Goal: Task Accomplishment & Management: Manage account settings

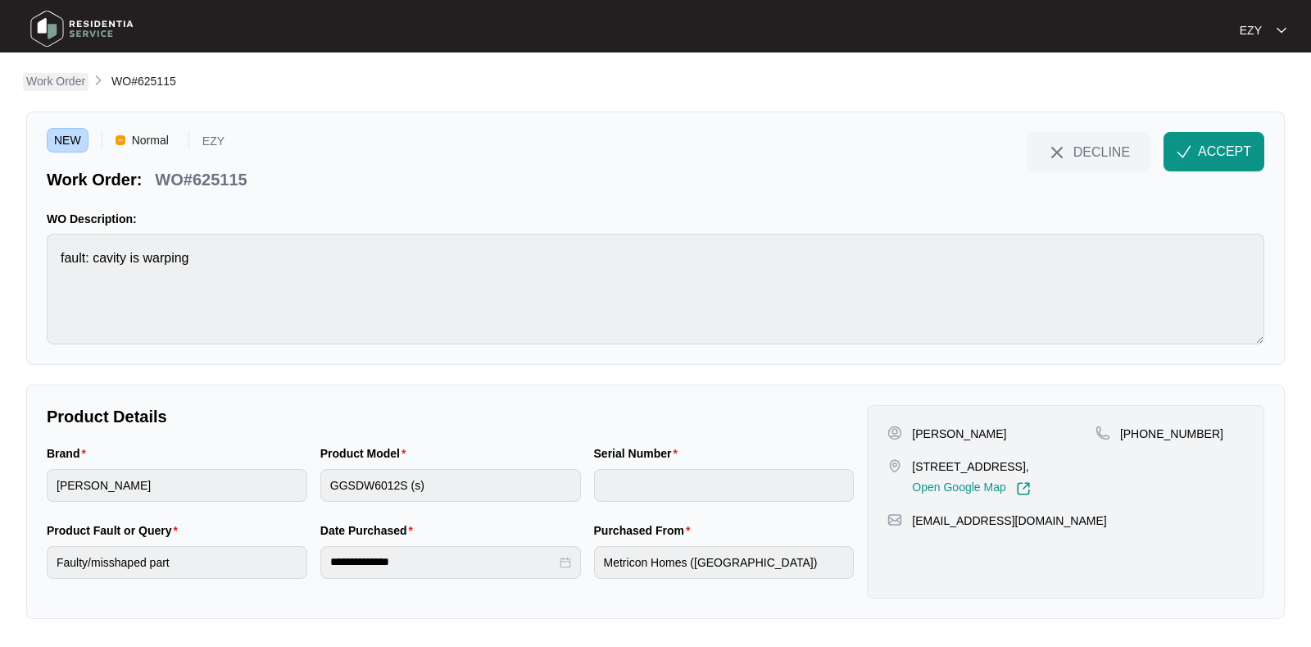
click at [64, 75] on p "Work Order" at bounding box center [55, 81] width 59 height 16
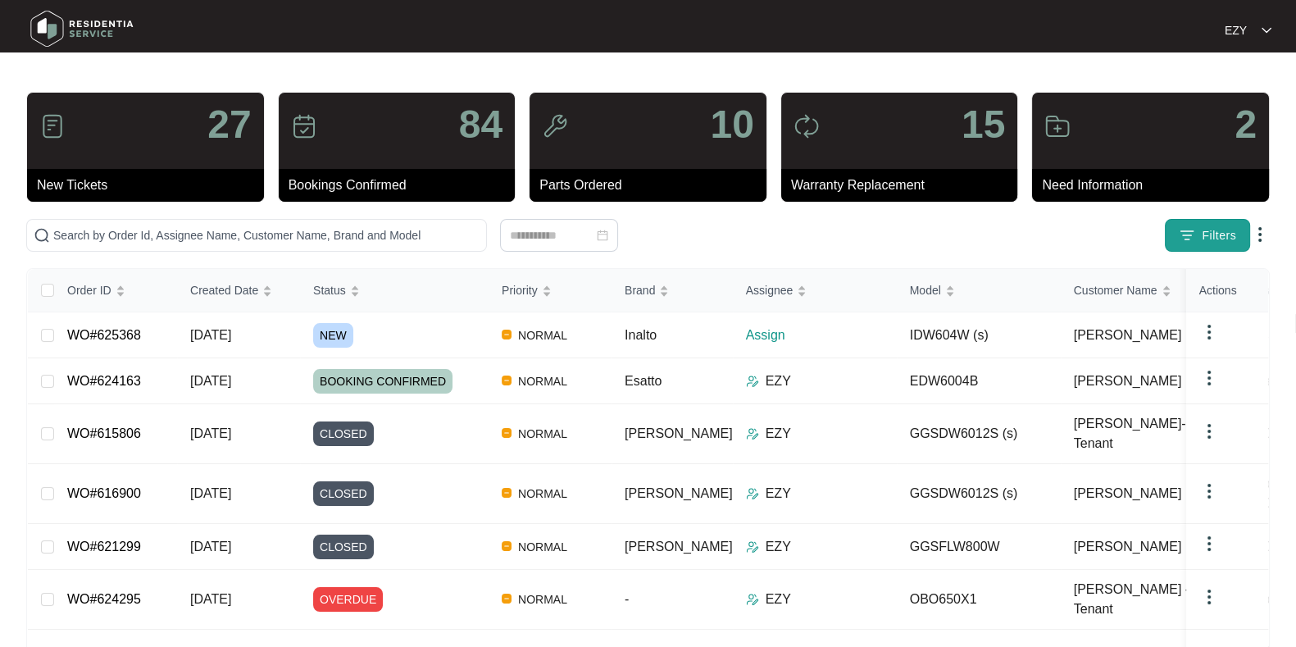
click at [1215, 234] on span "Filters" at bounding box center [1218, 235] width 34 height 17
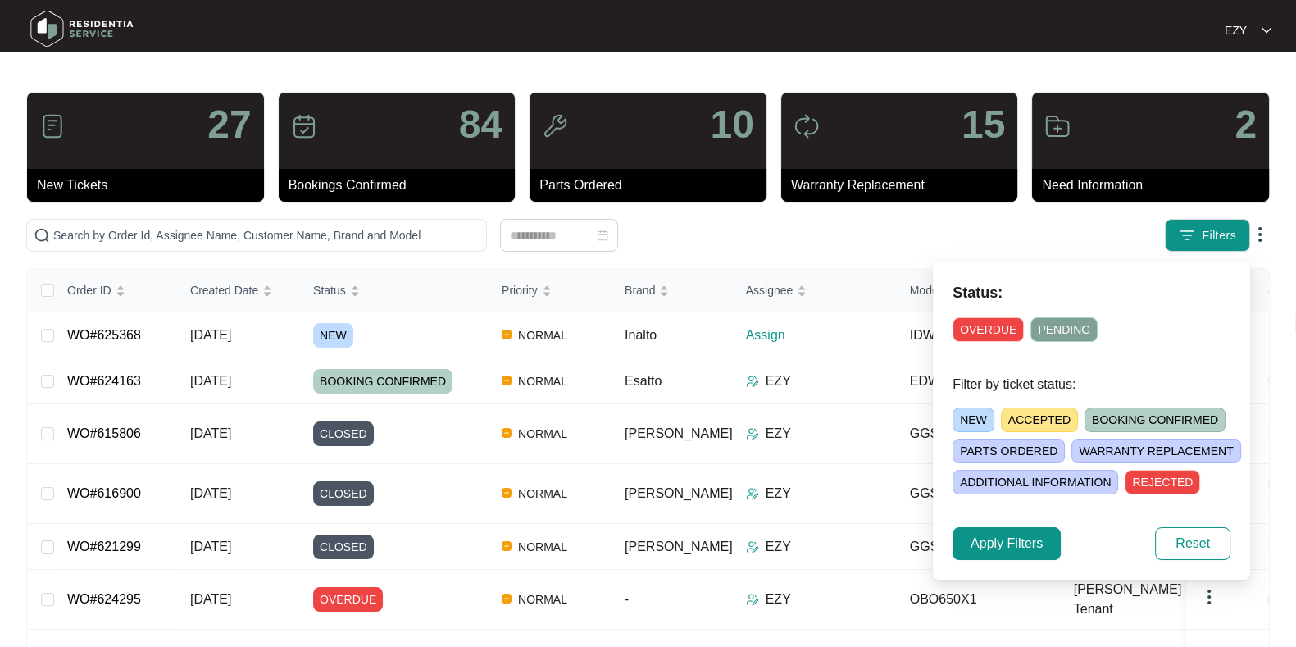
click at [966, 430] on span "NEW" at bounding box center [973, 419] width 42 height 25
click at [1001, 547] on span "Apply Filters" at bounding box center [1006, 544] width 72 height 20
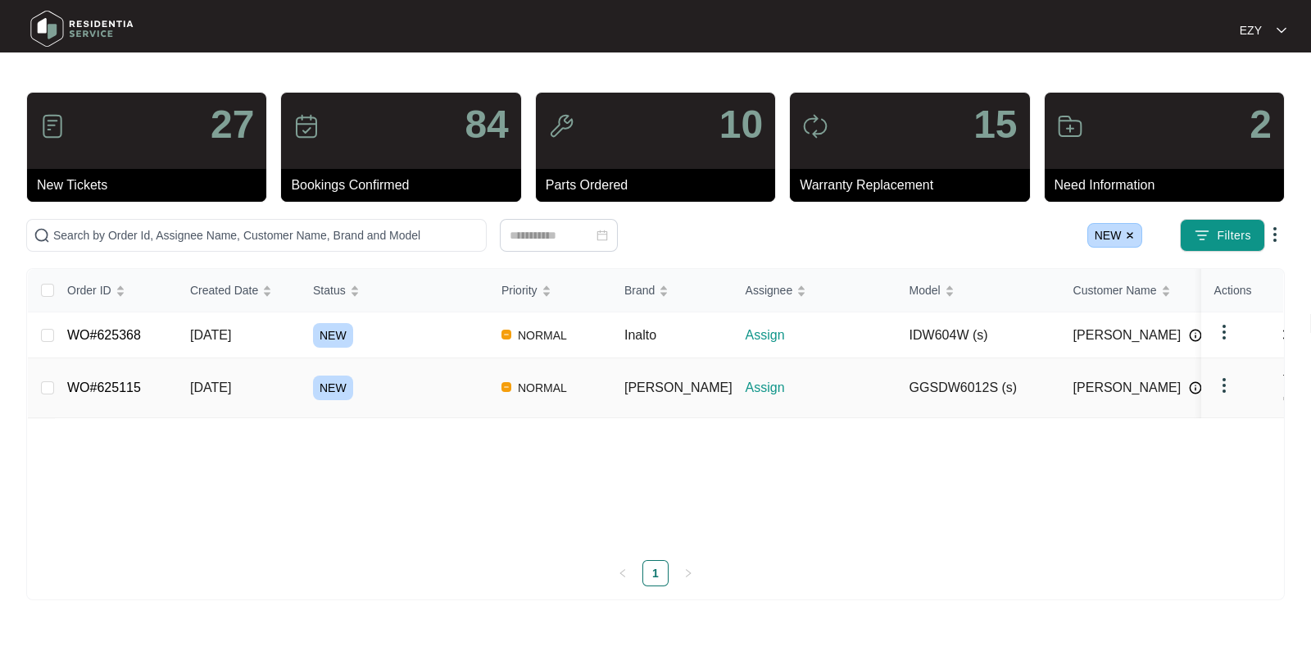
click at [410, 379] on div "NEW" at bounding box center [400, 387] width 175 height 25
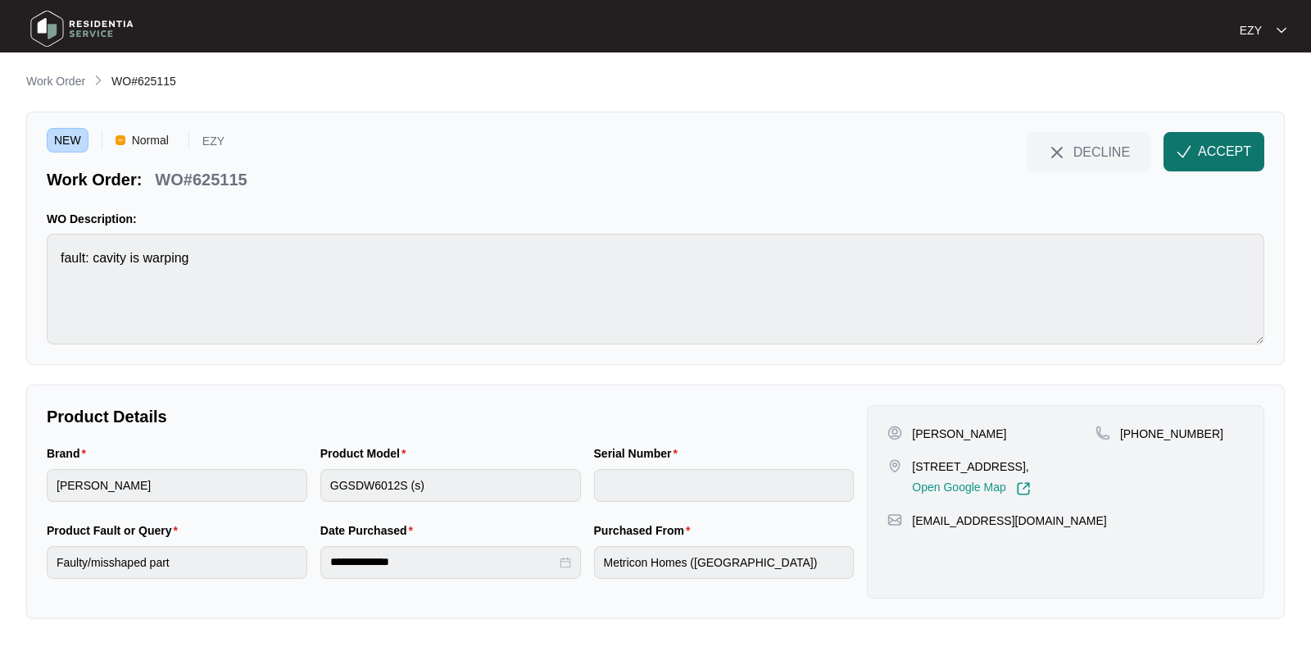
click at [1179, 143] on button "ACCEPT" at bounding box center [1214, 151] width 101 height 39
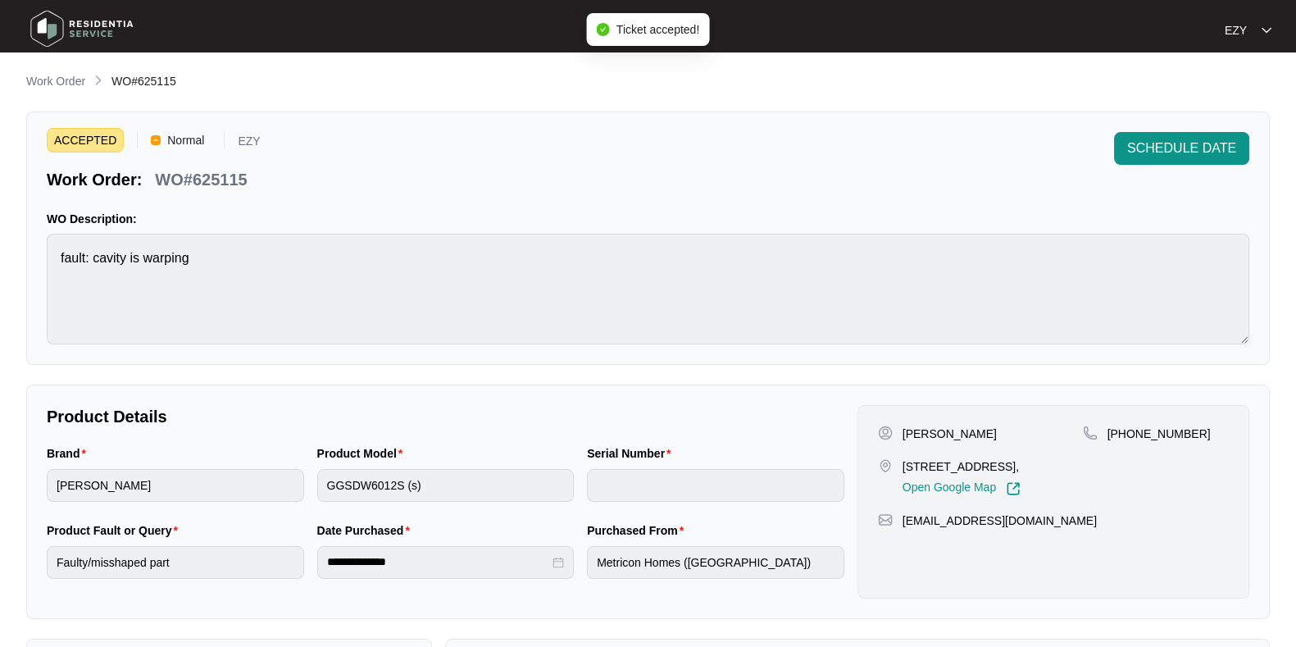
click at [217, 181] on p "WO#625115" at bounding box center [201, 179] width 92 height 23
copy div "WO#625115 SCHEDULE DATE"
click at [898, 467] on div "[STREET_ADDRESS], Open Google Map" at bounding box center [980, 477] width 205 height 38
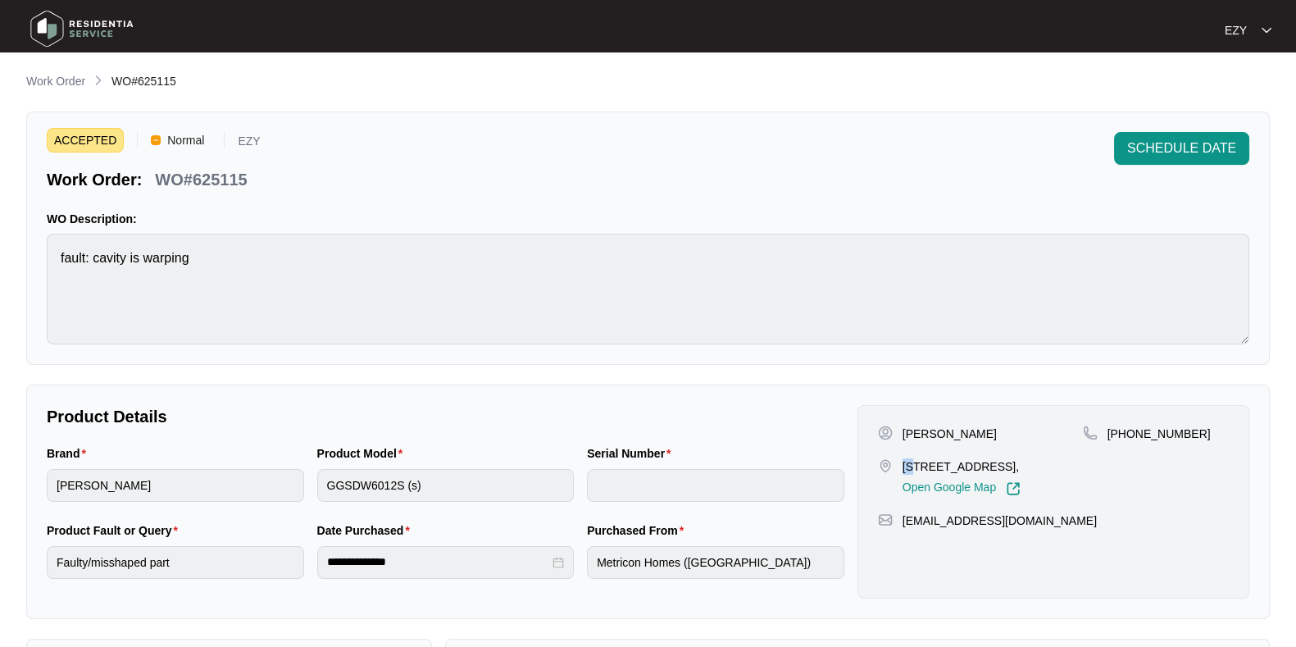
click at [898, 467] on div "[STREET_ADDRESS], Open Google Map" at bounding box center [980, 477] width 205 height 38
copy p "[STREET_ADDRESS],"
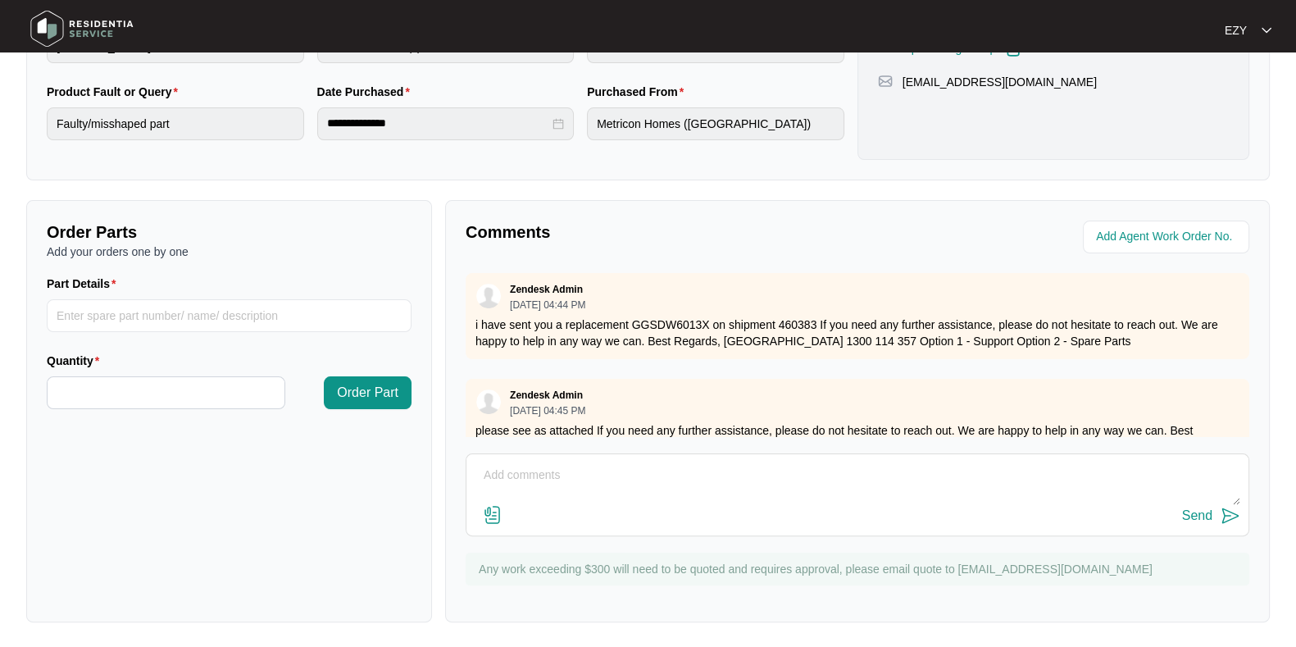
click at [647, 322] on p "i have sent you a replacement GGSDW6013X on shipment 460383 If you need any fur…" at bounding box center [857, 332] width 764 height 33
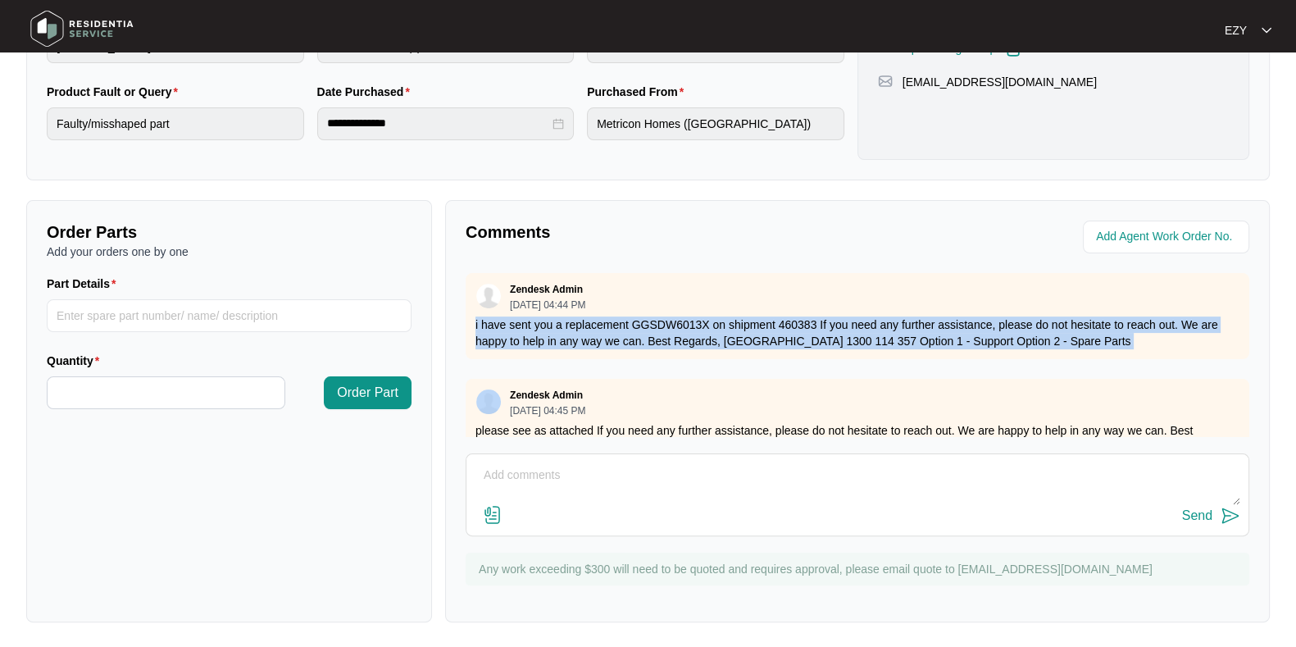
click at [647, 322] on p "i have sent you a replacement GGSDW6013X on shipment 460383 If you need any fur…" at bounding box center [857, 332] width 764 height 33
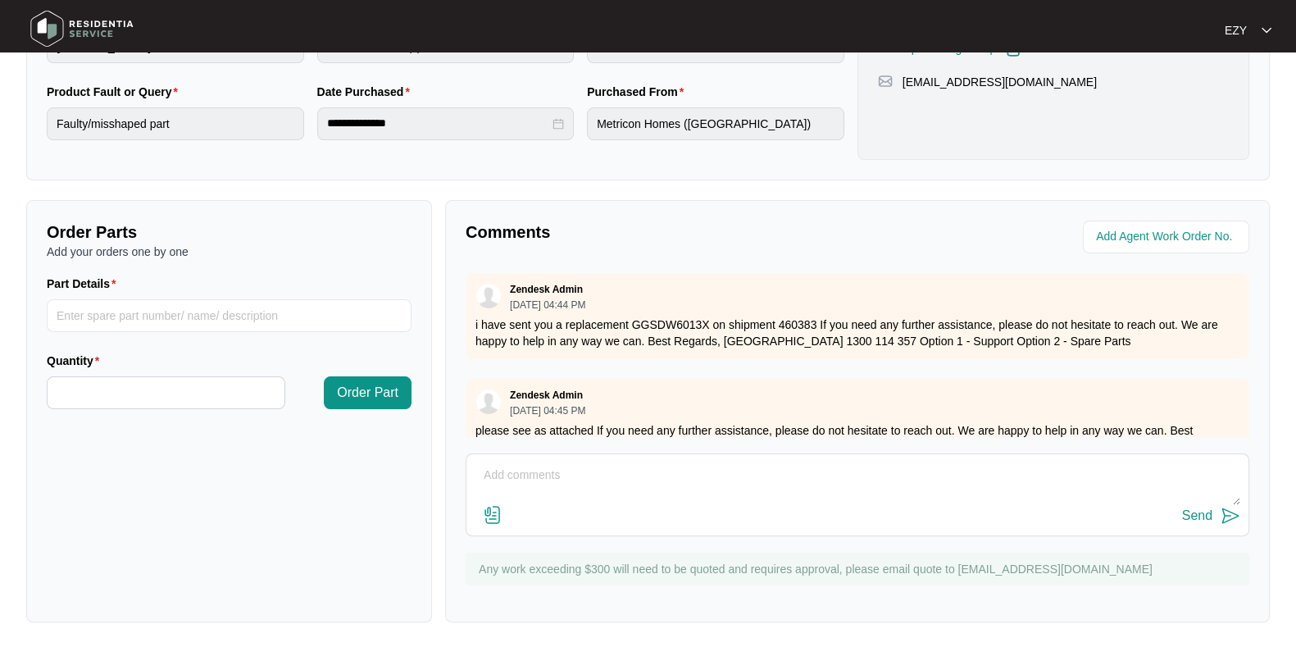
click at [641, 394] on div "Zendesk Admin [DATE] 04:45 PM" at bounding box center [857, 401] width 764 height 27
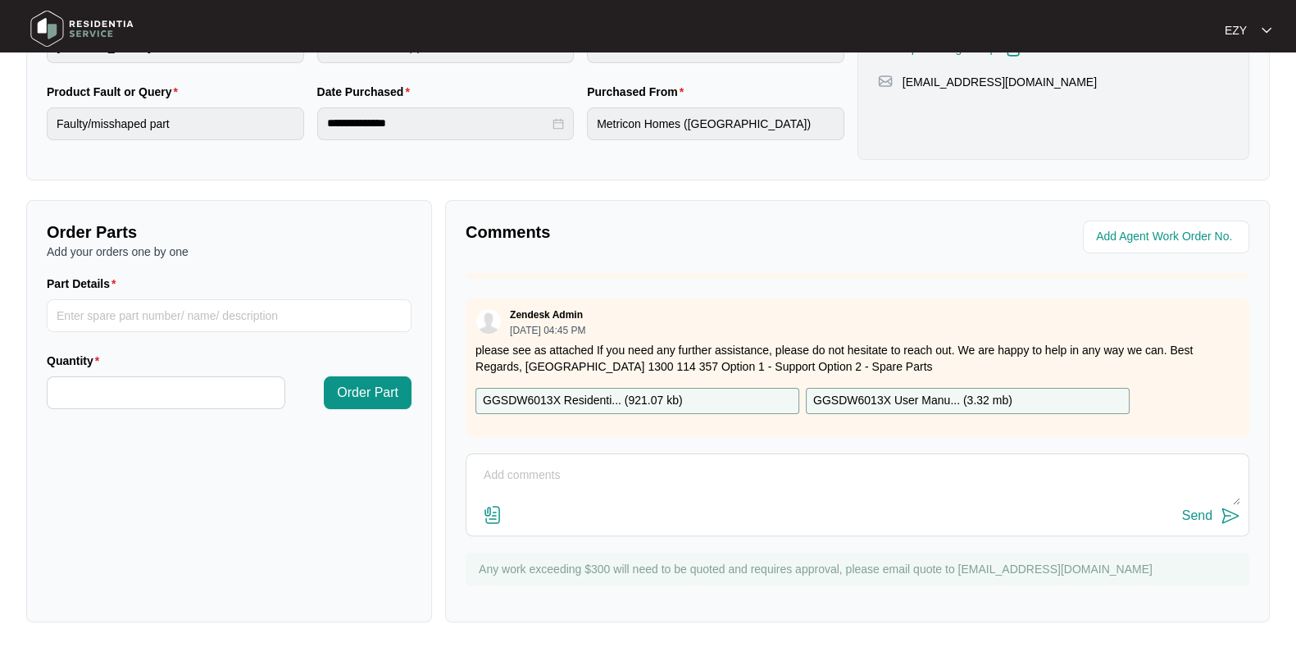
scroll to position [0, 0]
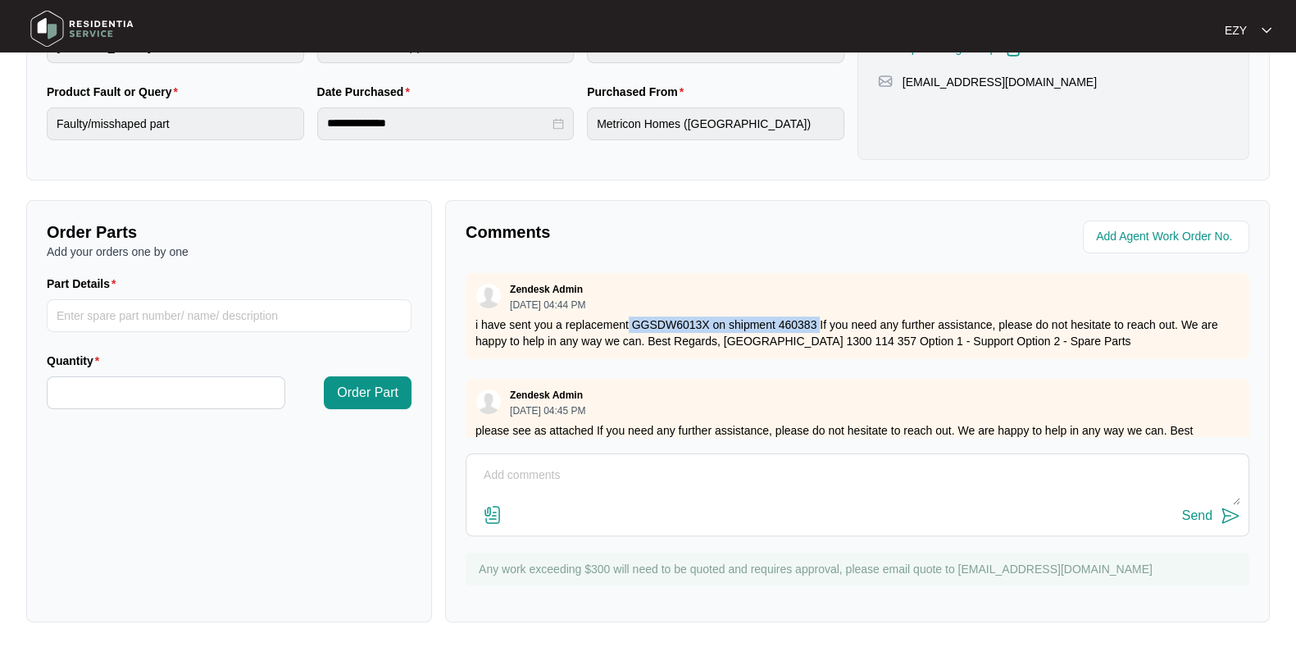
drag, startPoint x: 628, startPoint y: 319, endPoint x: 820, endPoint y: 318, distance: 191.8
click at [820, 318] on p "i have sent you a replacement GGSDW6013X on shipment 460383 If you need any fur…" at bounding box center [857, 332] width 764 height 33
copy p "GGSDW6013X on shipment 460383"
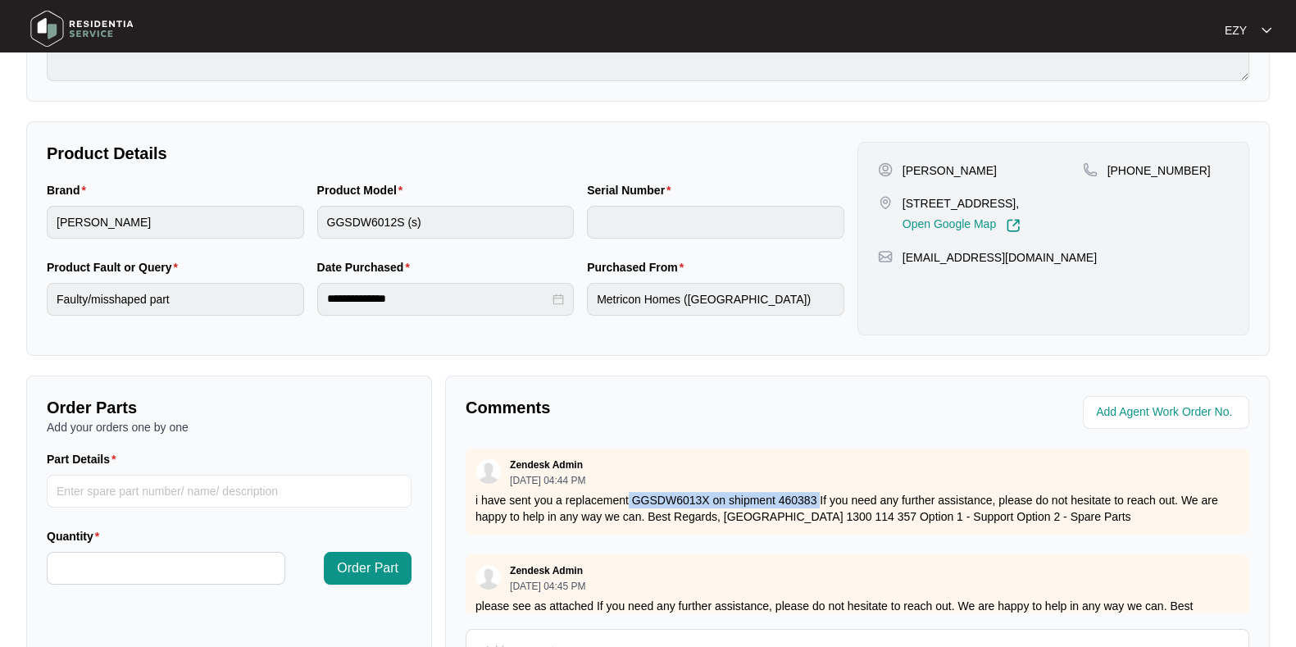
scroll to position [264, 0]
drag, startPoint x: 1208, startPoint y: 164, endPoint x: 1128, endPoint y: 170, distance: 80.5
click at [1128, 170] on div "[PHONE_NUMBER]" at bounding box center [1156, 169] width 146 height 16
copy p "492009361"
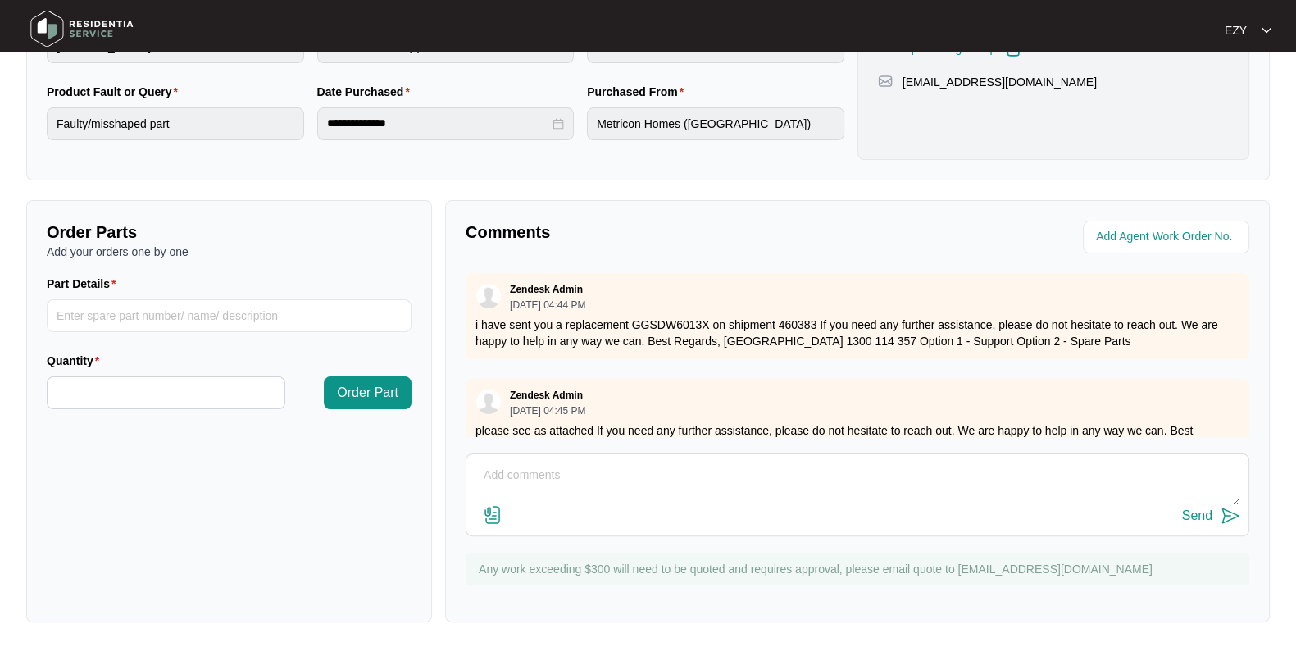
scroll to position [96, 0]
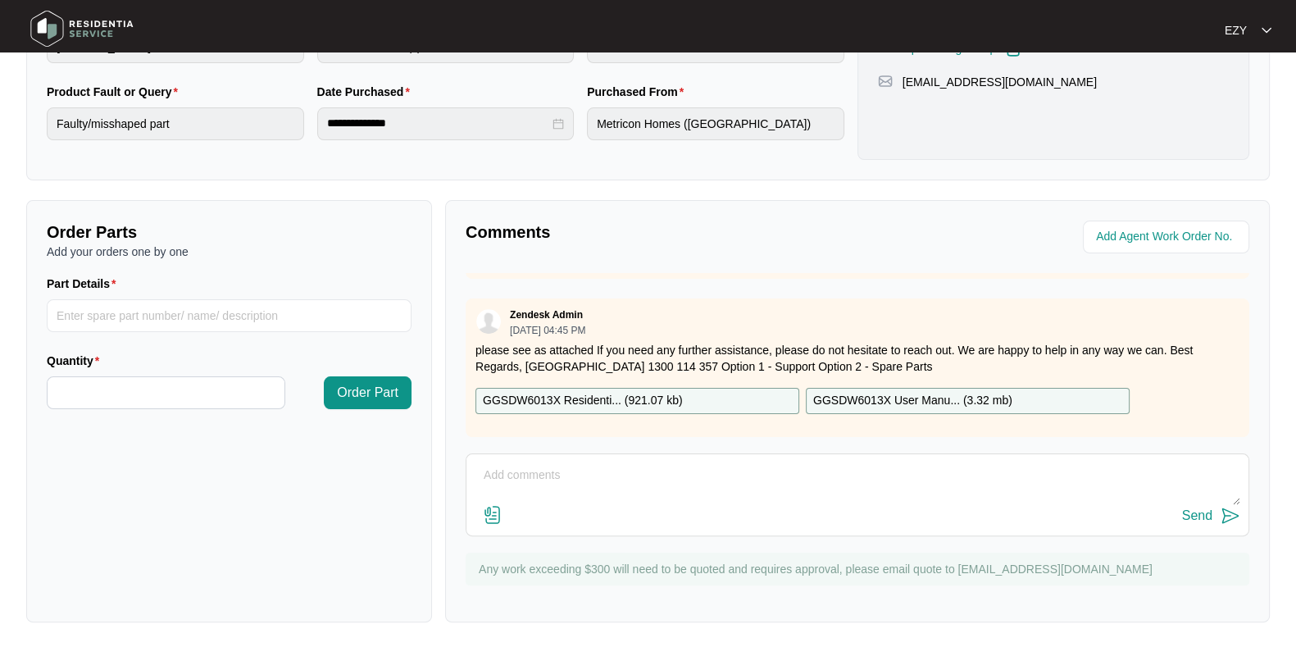
click at [711, 388] on div "GGSDW6013X Residenti... ( 921.07 kb )" at bounding box center [637, 401] width 324 height 26
click at [859, 392] on p "GGSDW6013X User Manu... ( 3.32 mb )" at bounding box center [912, 401] width 199 height 18
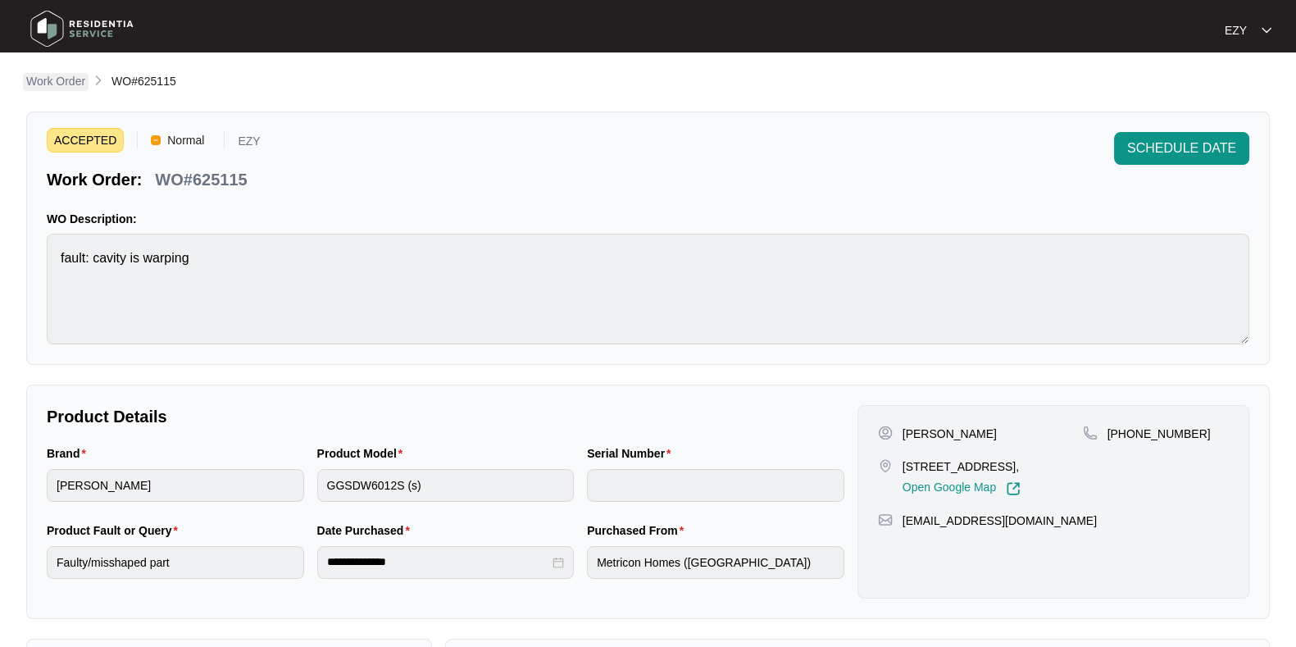
click at [65, 88] on p "Work Order" at bounding box center [55, 81] width 59 height 16
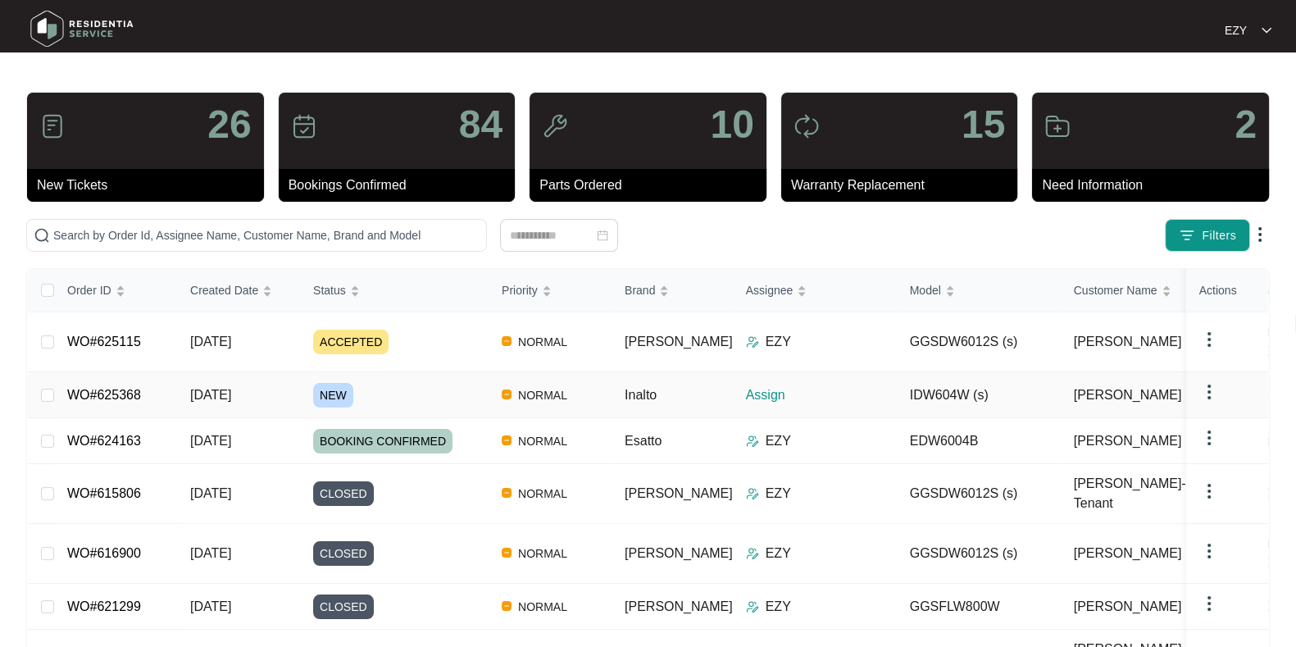
click at [443, 384] on div "NEW" at bounding box center [400, 395] width 175 height 25
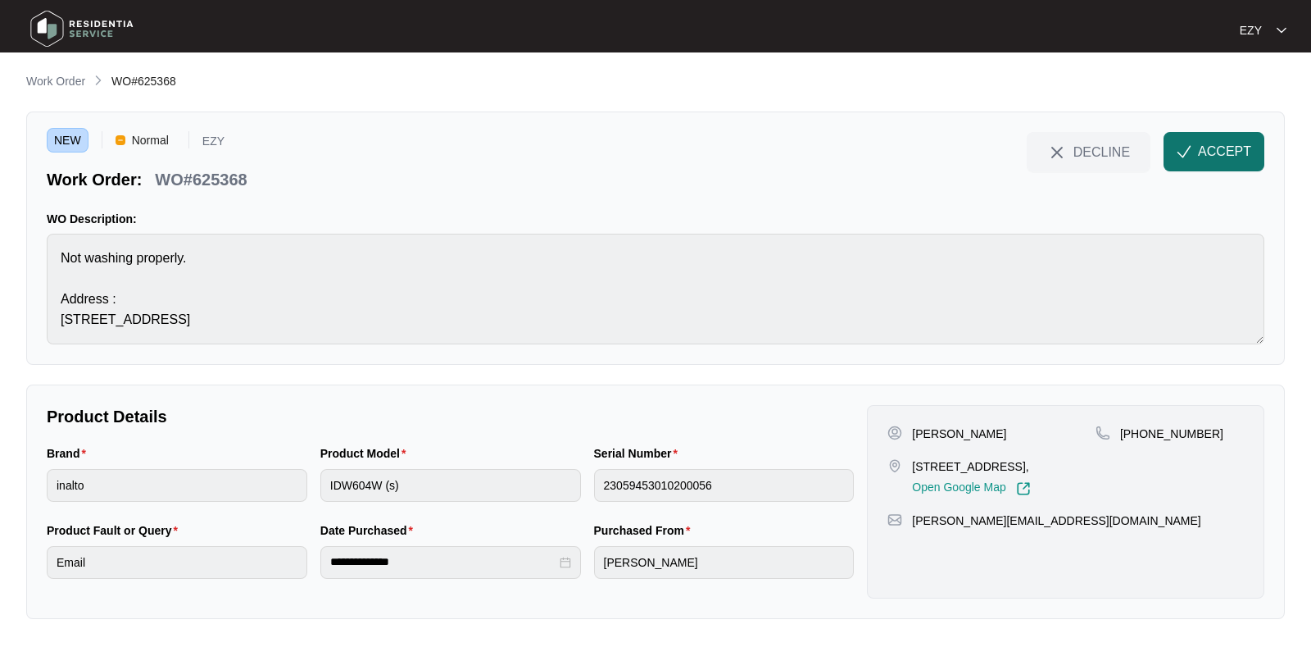
click at [1238, 149] on span "ACCEPT" at bounding box center [1224, 152] width 53 height 20
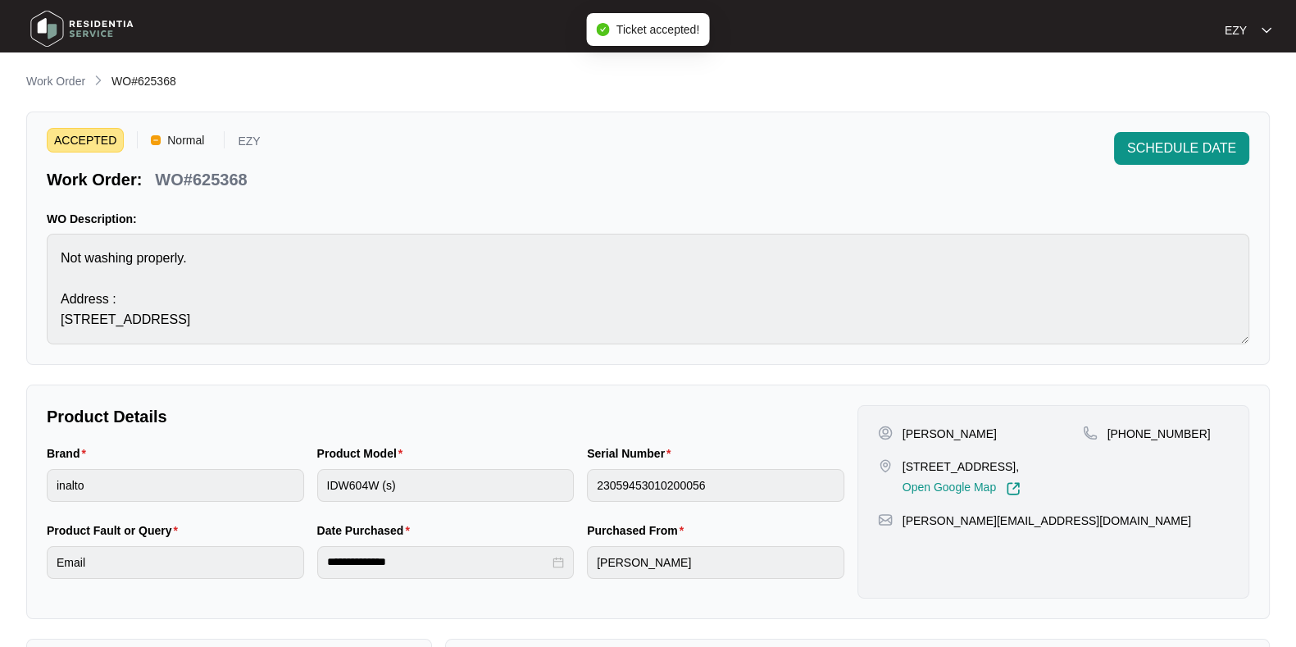
click at [200, 182] on p "WO#625368" at bounding box center [201, 179] width 92 height 23
copy div "WO#625368 SCHEDULE DATE"
click at [906, 468] on p "[STREET_ADDRESS]," at bounding box center [961, 466] width 118 height 16
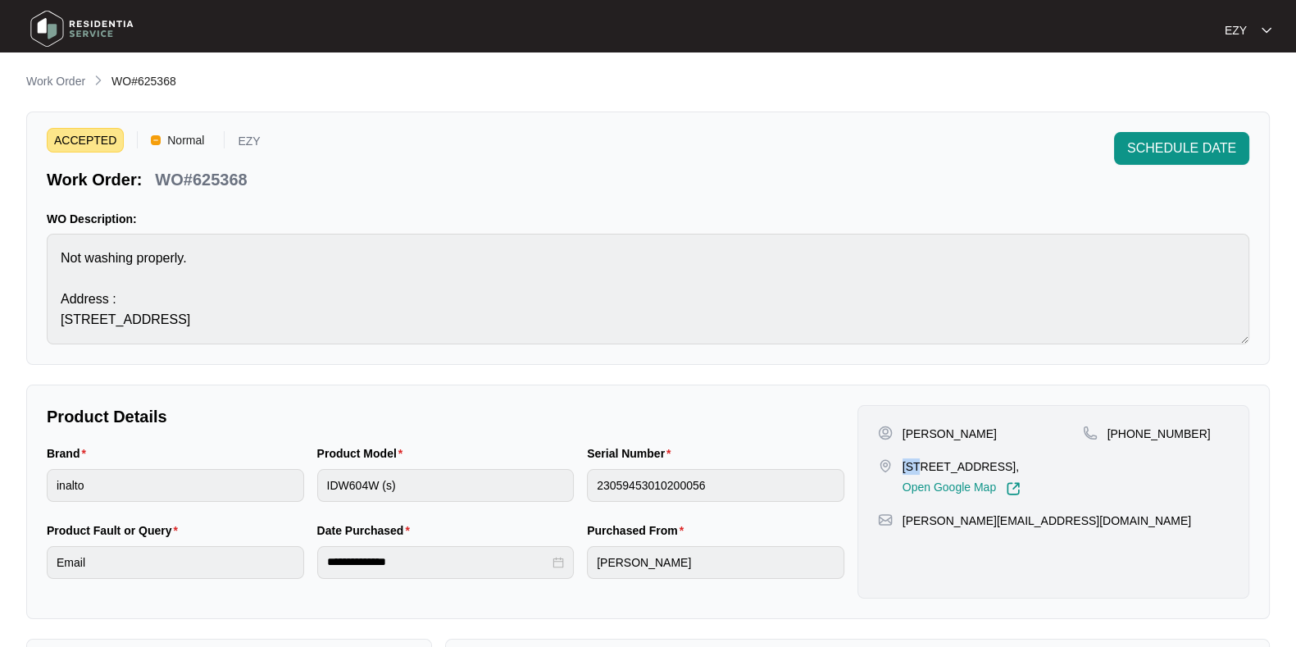
click at [906, 468] on p "[STREET_ADDRESS]," at bounding box center [961, 466] width 118 height 16
copy p "[STREET_ADDRESS],"
click at [201, 184] on p "WO#625368" at bounding box center [201, 179] width 92 height 23
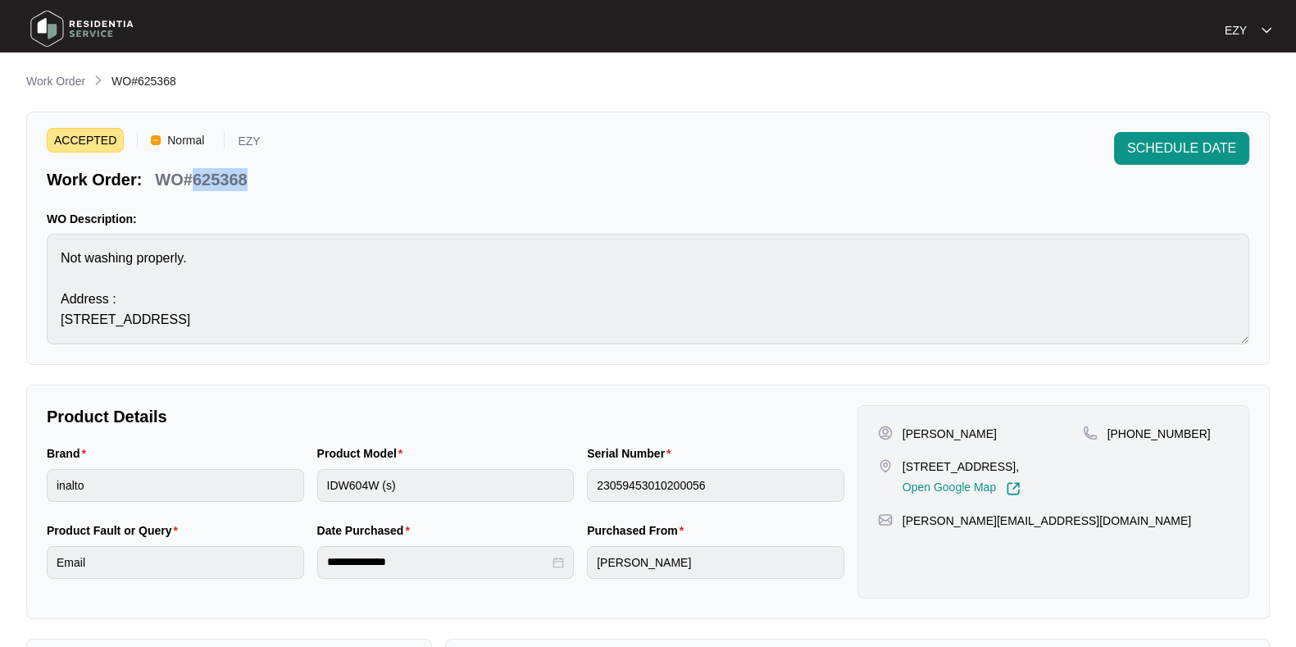
click at [201, 184] on p "WO#625368" at bounding box center [201, 179] width 92 height 23
copy div "WO#625368 SCHEDULE DATE"
click at [201, 184] on p "WO#625368" at bounding box center [201, 179] width 92 height 23
click at [916, 429] on p "[PERSON_NAME]" at bounding box center [949, 433] width 94 height 16
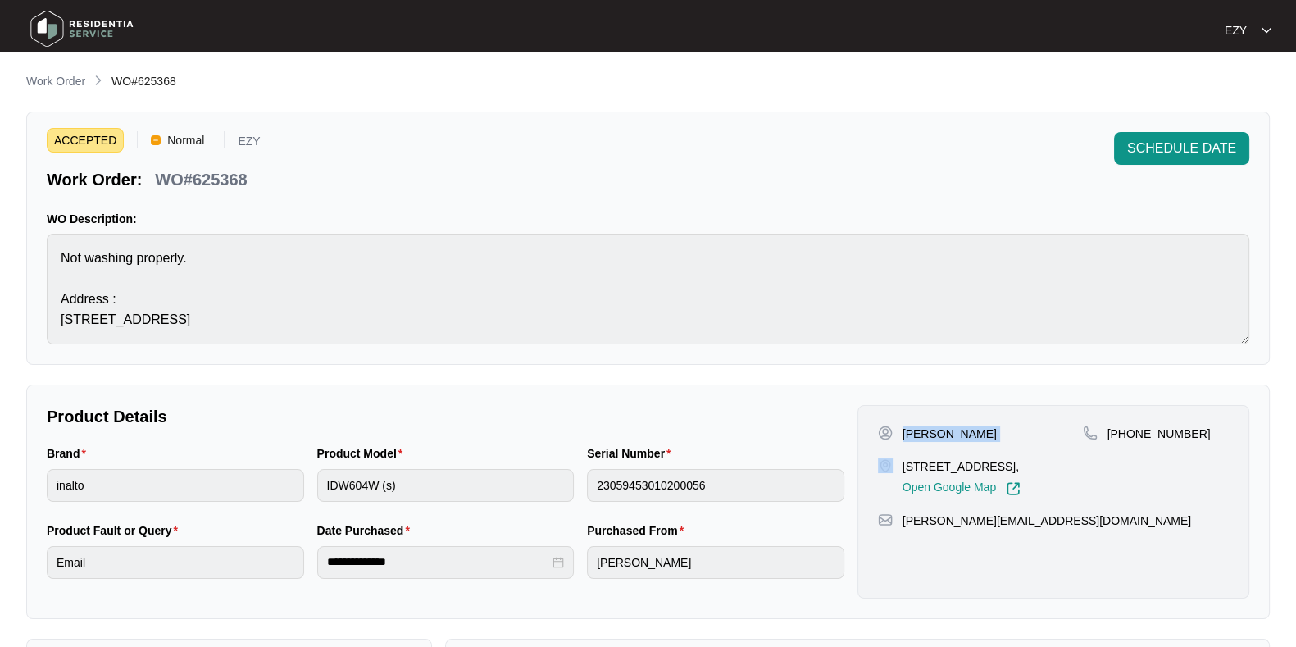
click at [916, 429] on p "[PERSON_NAME]" at bounding box center [949, 433] width 94 height 16
copy p "[PERSON_NAME]"
drag, startPoint x: 1208, startPoint y: 435, endPoint x: 1123, endPoint y: 434, distance: 85.2
click at [1123, 434] on div "[PHONE_NUMBER]" at bounding box center [1156, 433] width 146 height 16
copy p "405922658"
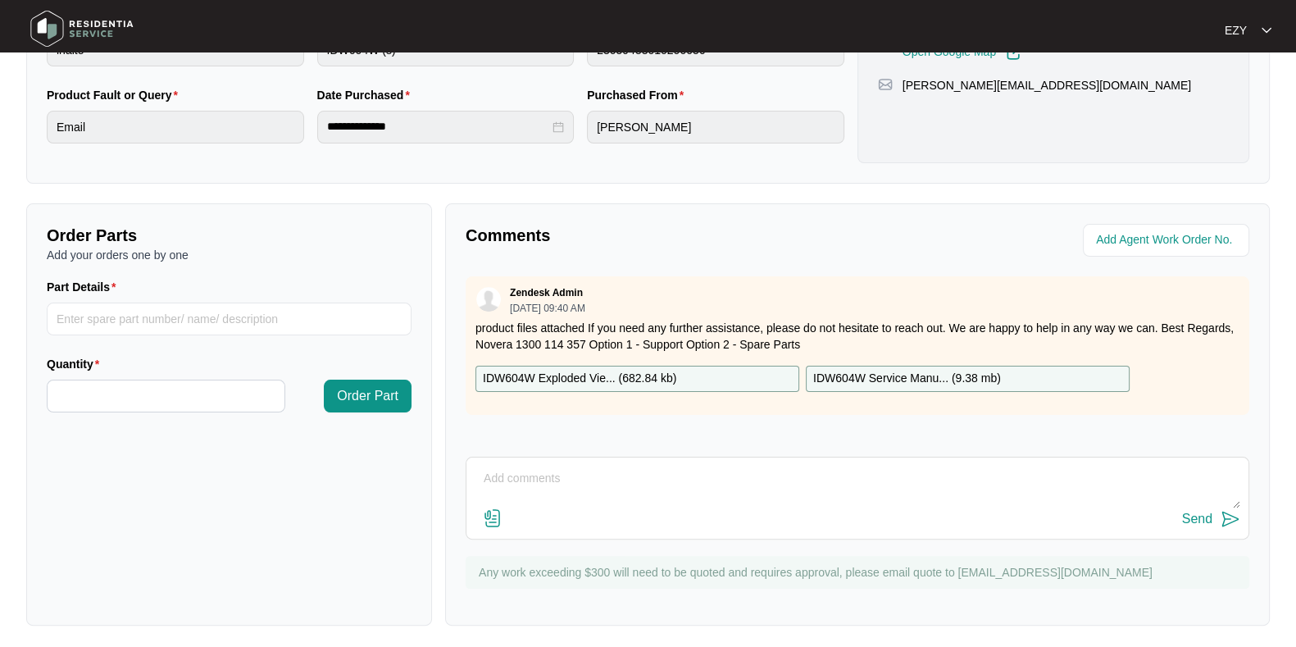
scroll to position [438, 0]
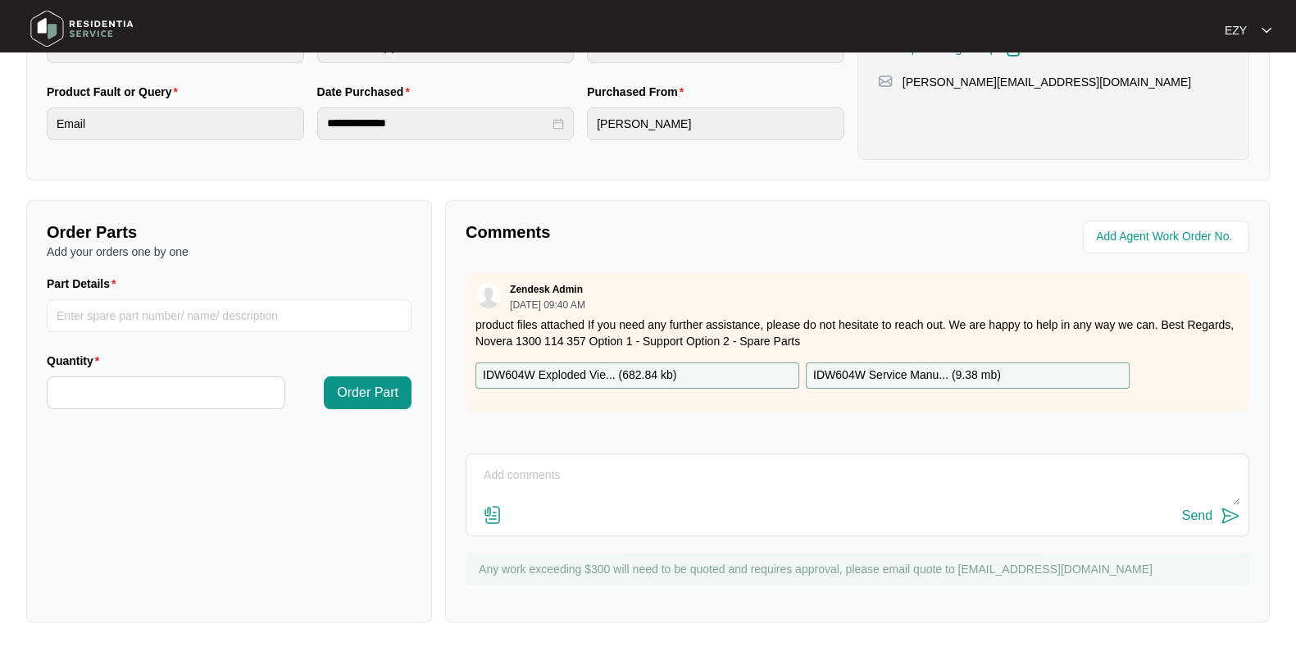
click at [720, 375] on div "IDW604W Exploded Vie... ( 682.84 kb )" at bounding box center [637, 375] width 324 height 26
click at [882, 378] on p "IDW604W Service Manu... ( 9.38 mb )" at bounding box center [907, 375] width 188 height 18
